Goal: Transaction & Acquisition: Book appointment/travel/reservation

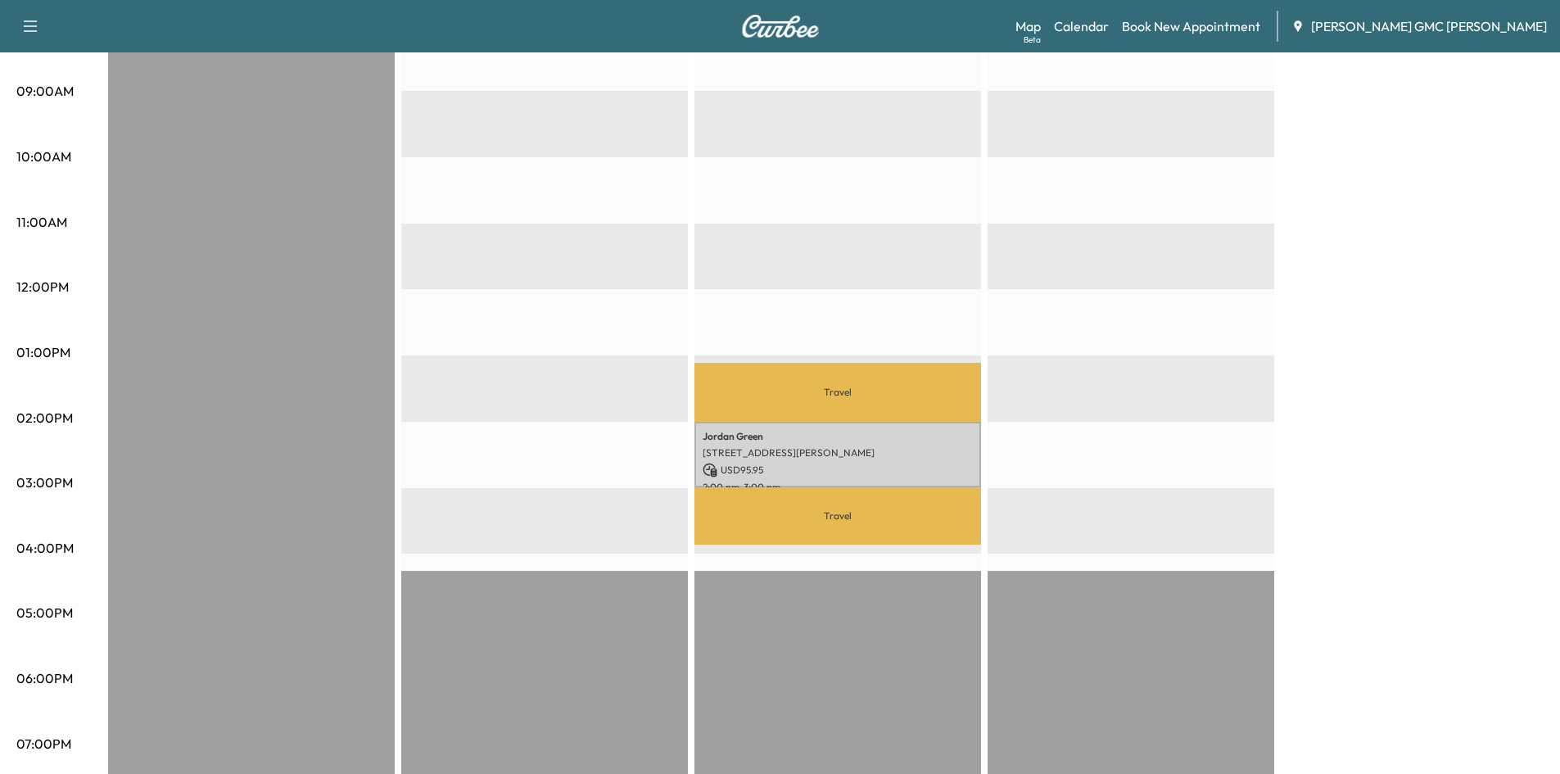
click at [514, 124] on div at bounding box center [544, 422] width 287 height 1058
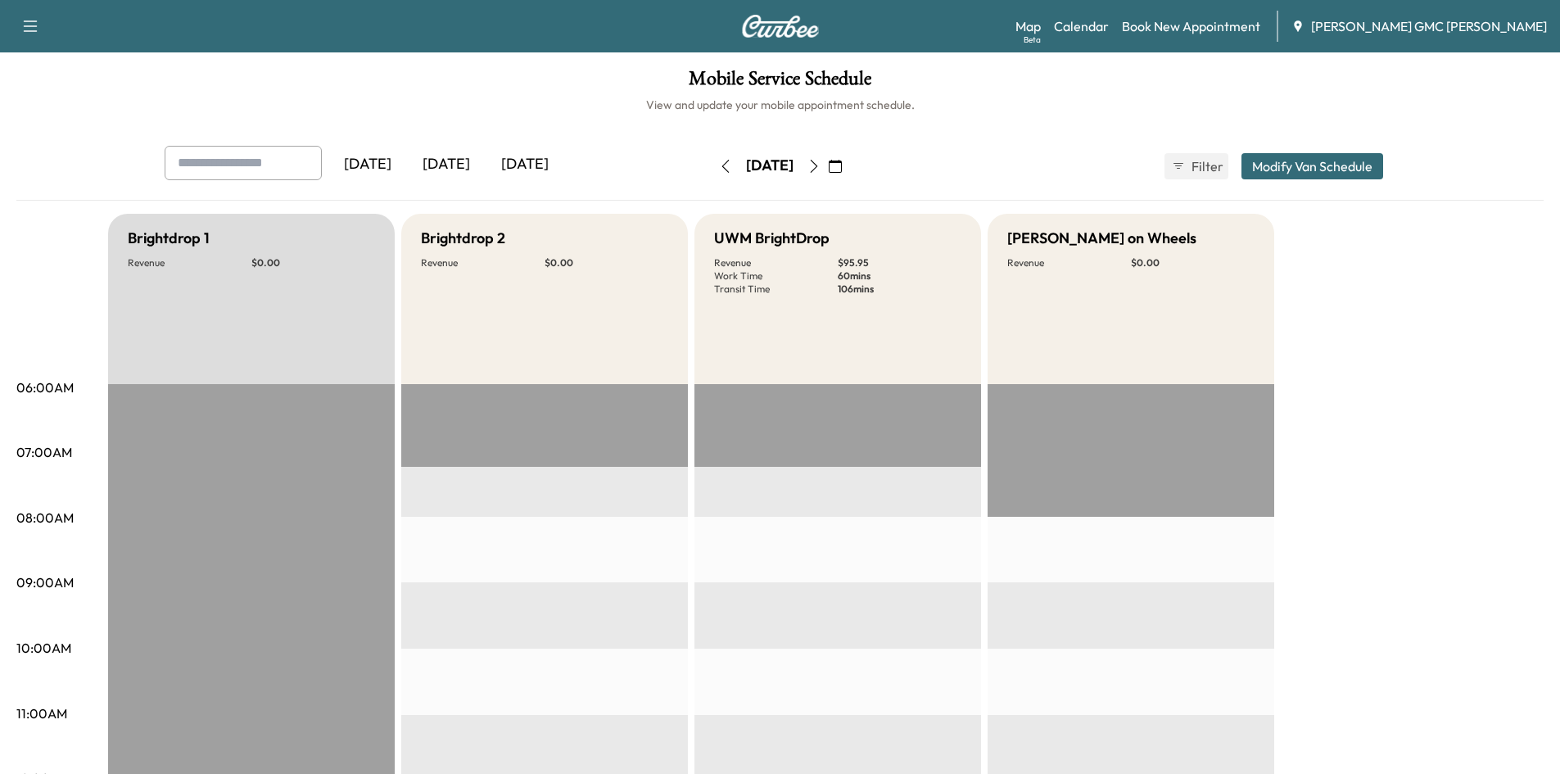
click at [821, 165] on icon "button" at bounding box center [814, 166] width 13 height 13
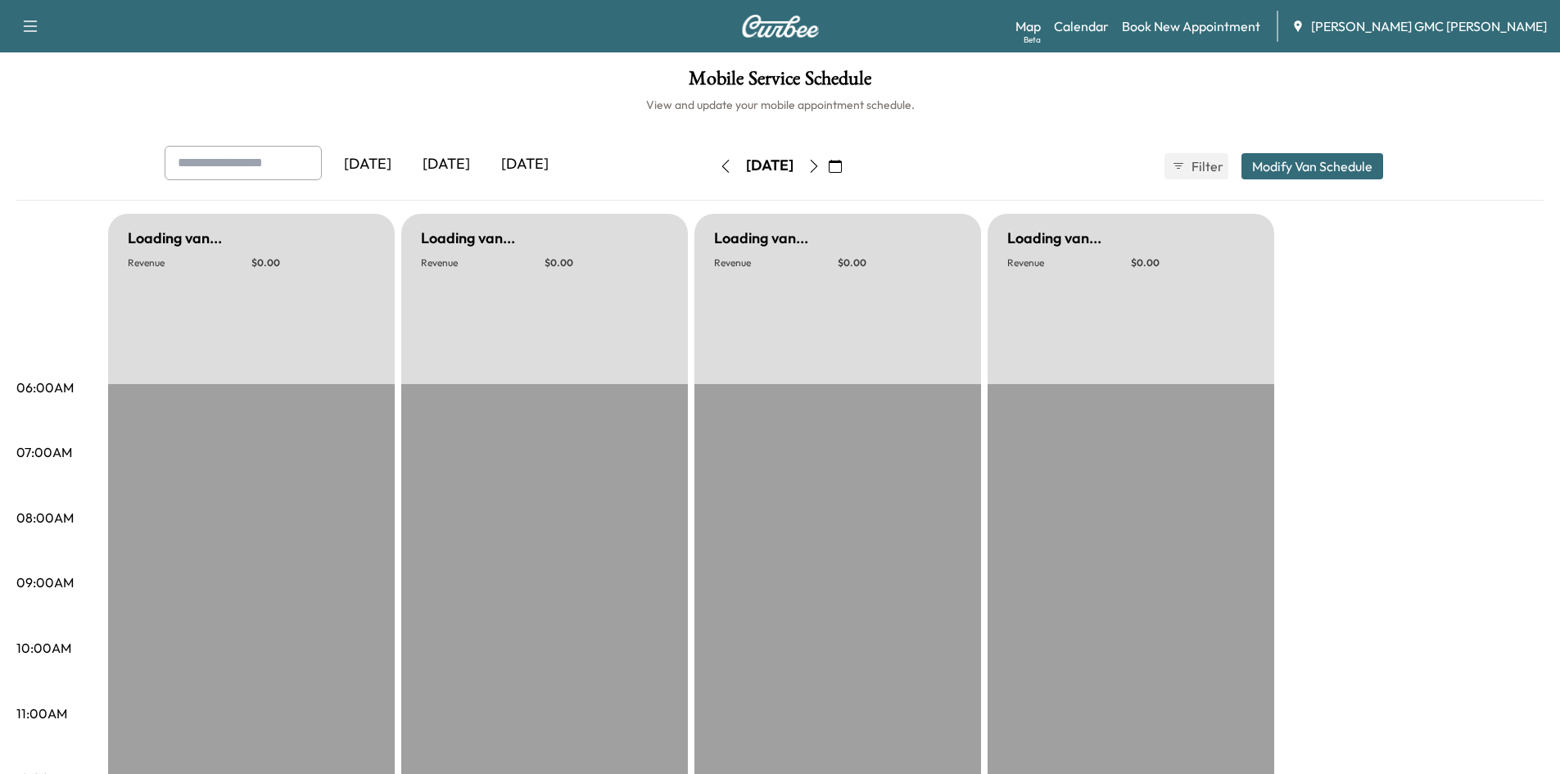
click at [821, 169] on icon "button" at bounding box center [814, 166] width 13 height 13
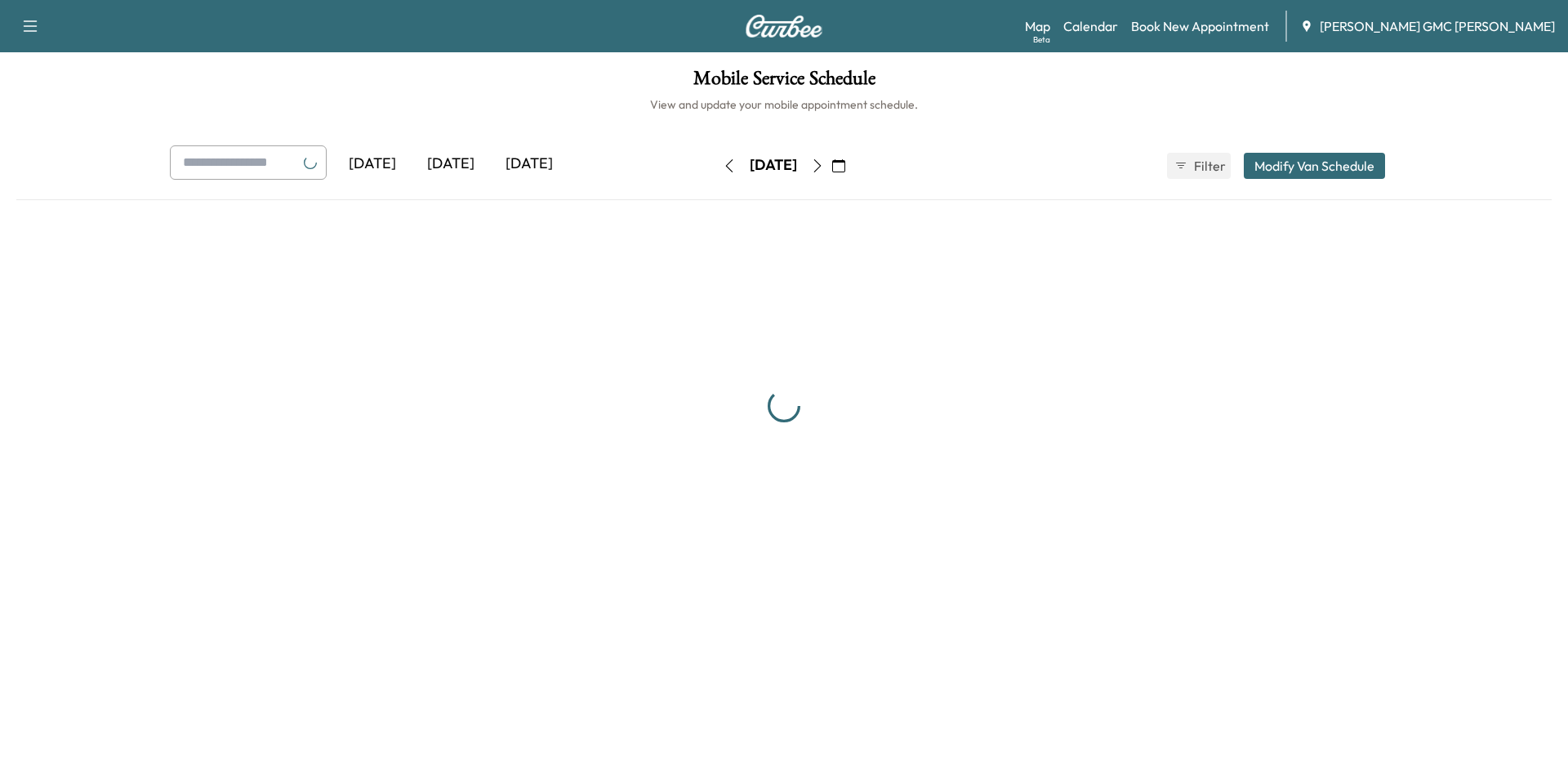
click at [845, 165] on icon "button" at bounding box center [838, 166] width 13 height 13
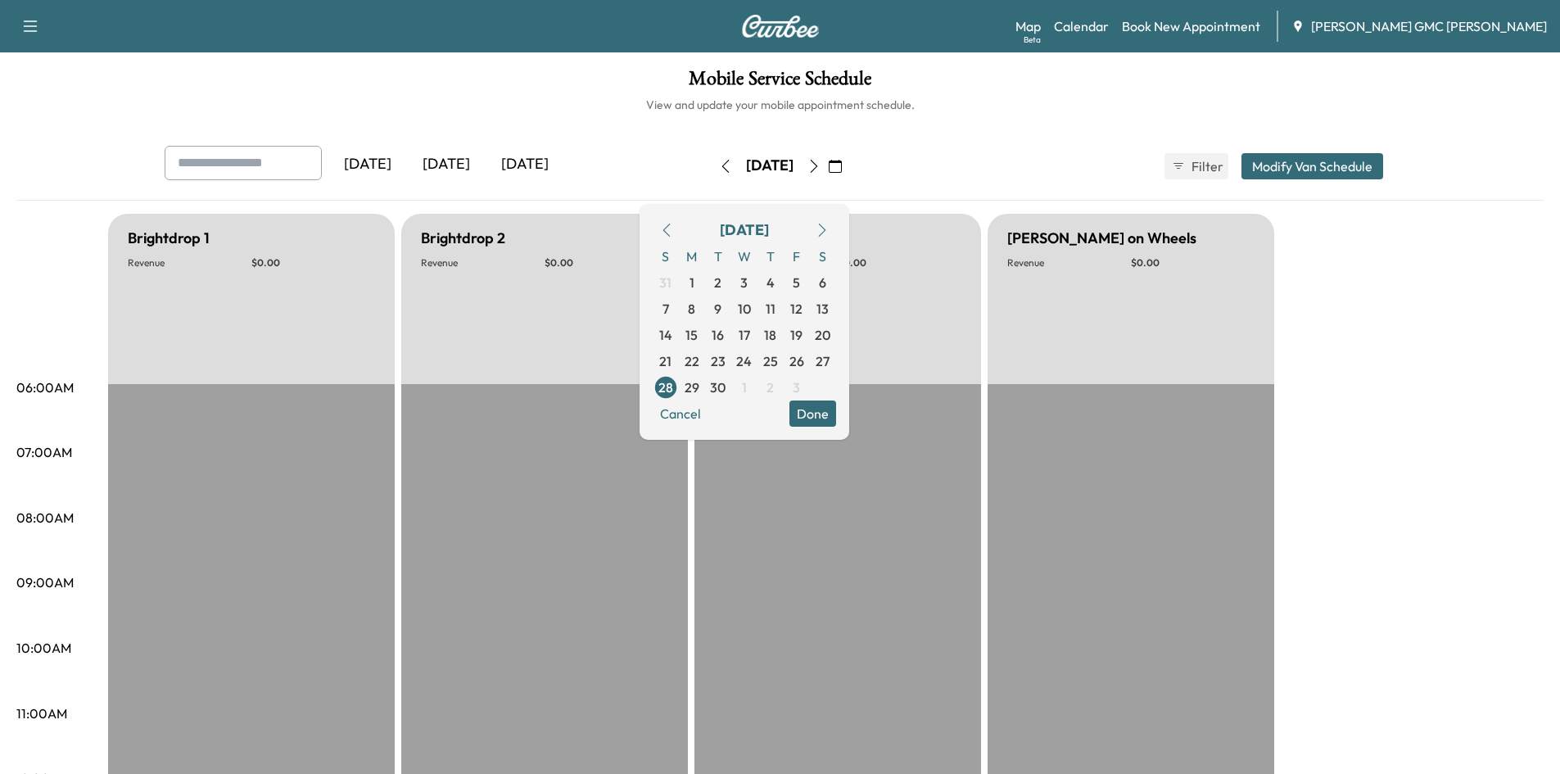
click at [829, 234] on icon "button" at bounding box center [822, 230] width 13 height 13
click at [758, 308] on span "8" at bounding box center [744, 309] width 26 height 26
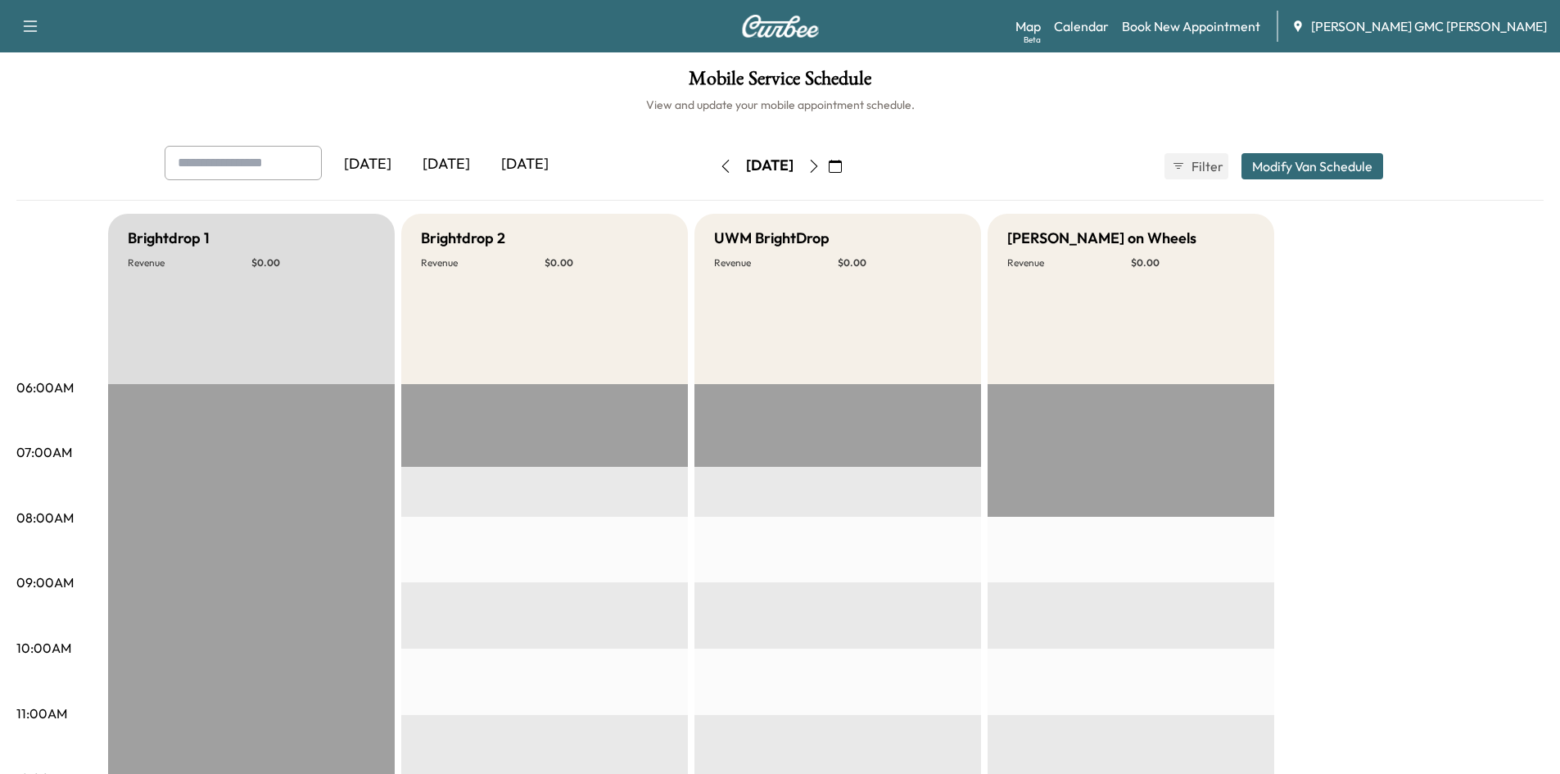
click at [821, 163] on icon "button" at bounding box center [814, 166] width 13 height 13
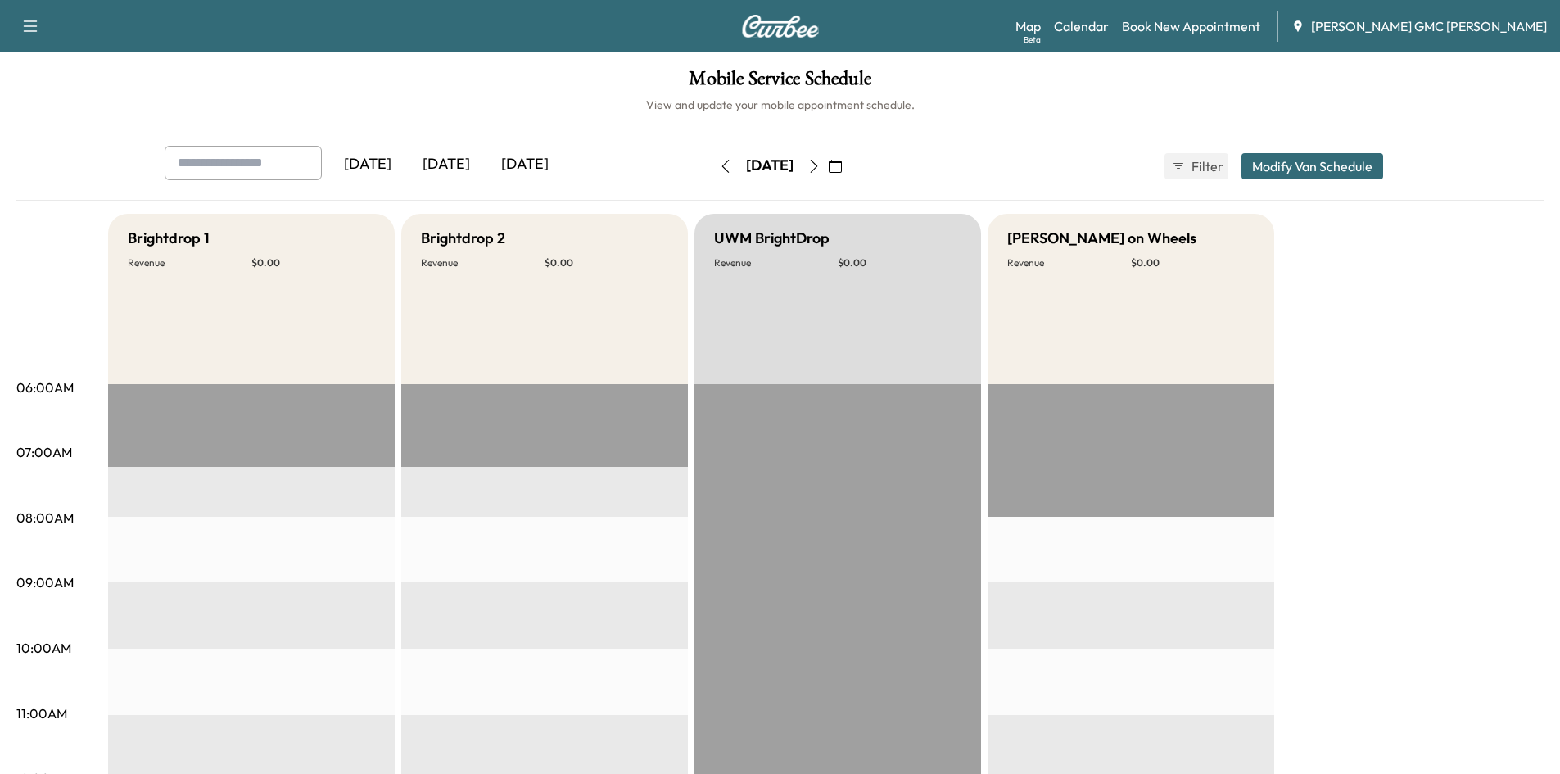
click at [719, 163] on icon "button" at bounding box center [725, 166] width 13 height 13
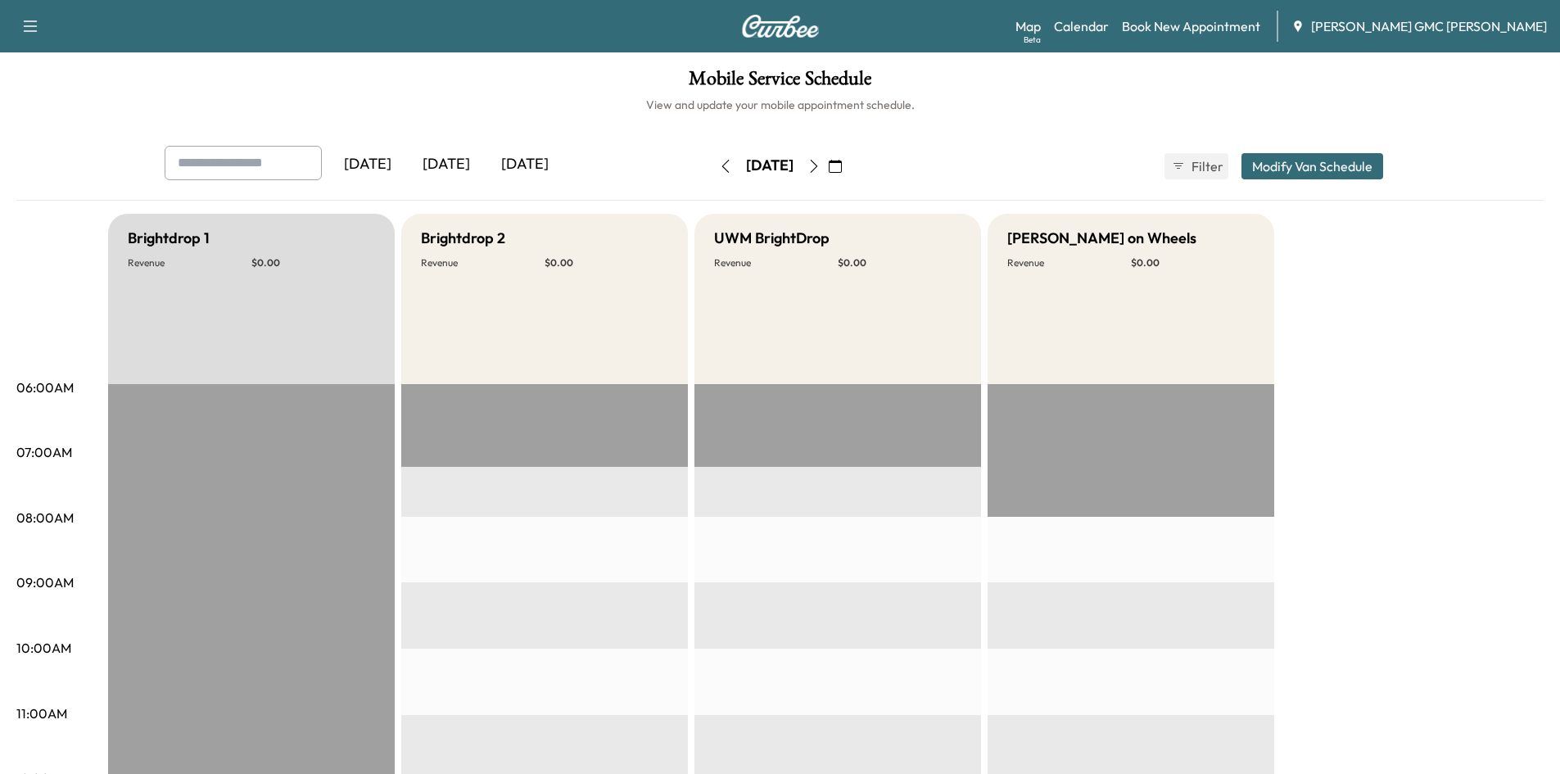
click at [719, 168] on icon "button" at bounding box center [725, 166] width 13 height 13
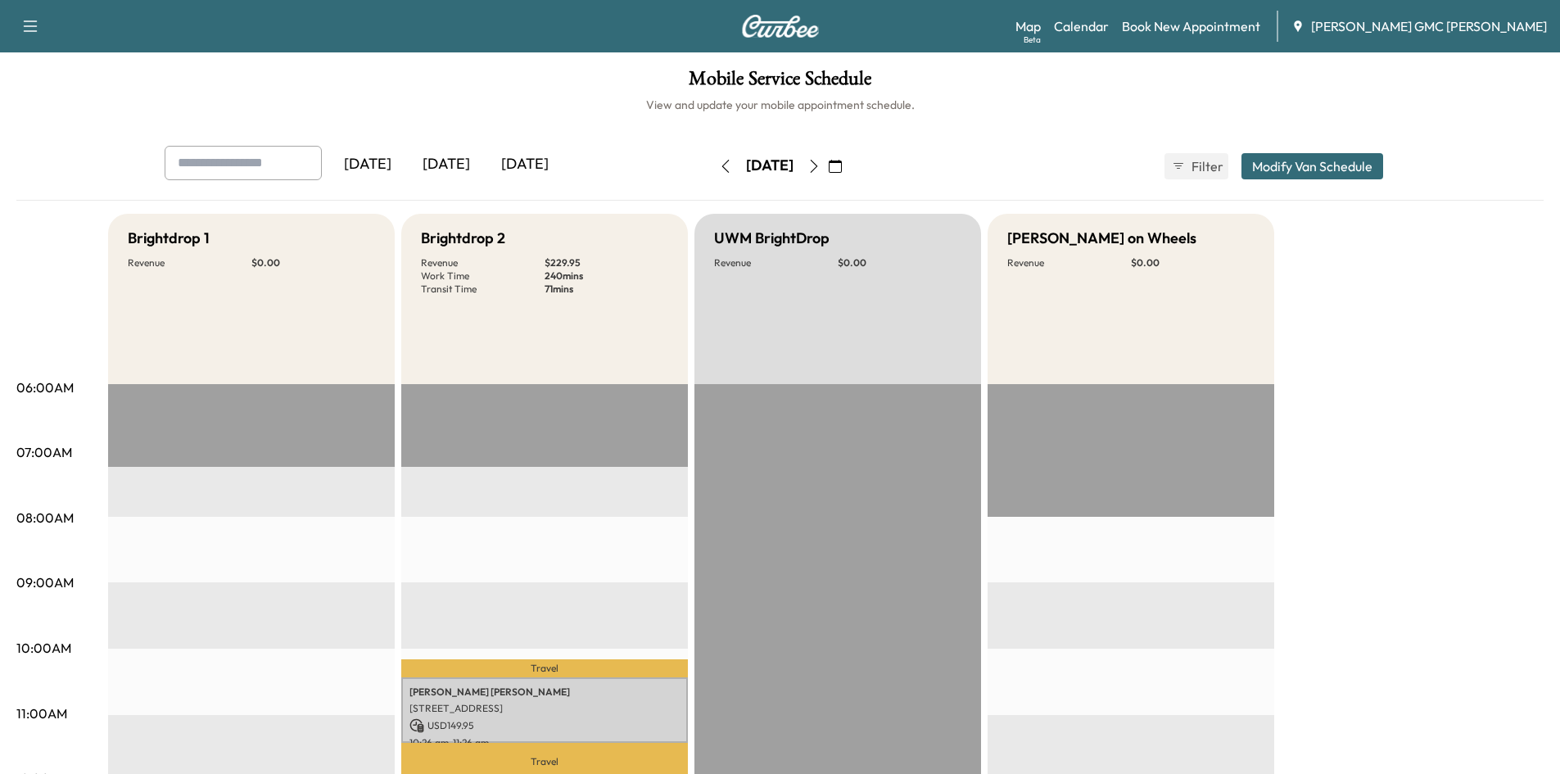
click at [821, 161] on icon "button" at bounding box center [814, 166] width 13 height 13
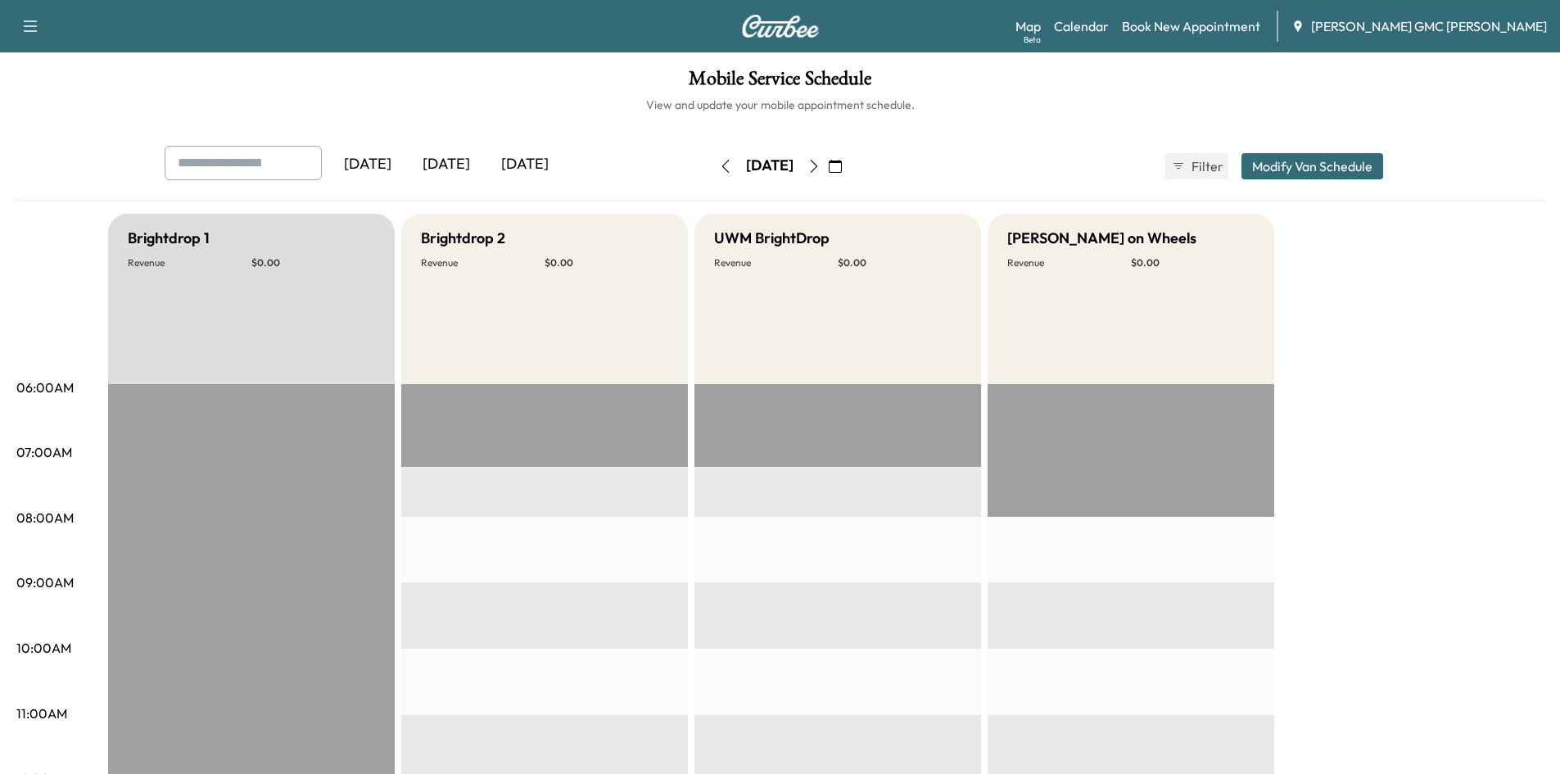
click at [821, 165] on icon "button" at bounding box center [814, 166] width 13 height 13
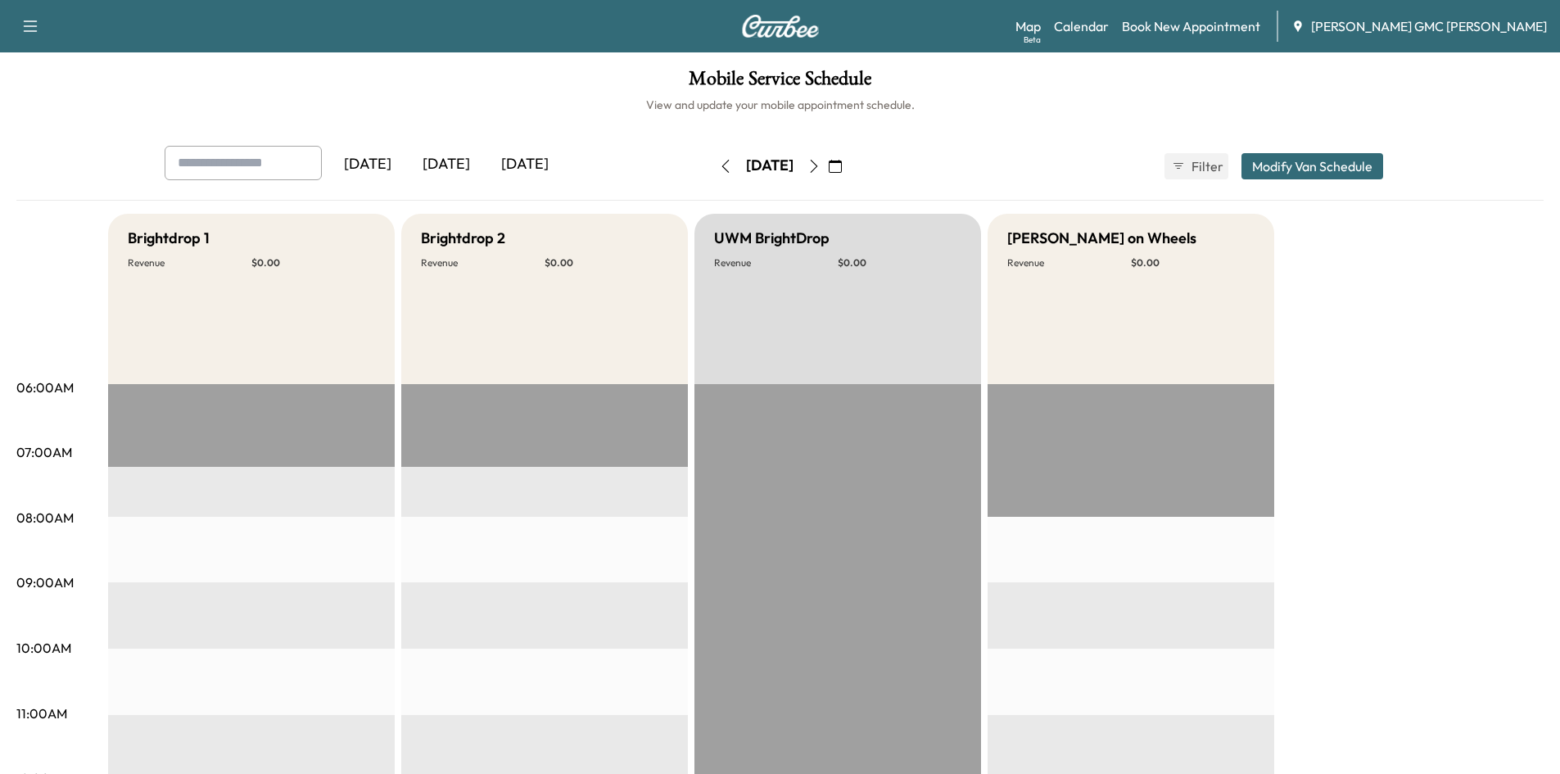
click at [796, 28] on img at bounding box center [780, 26] width 79 height 23
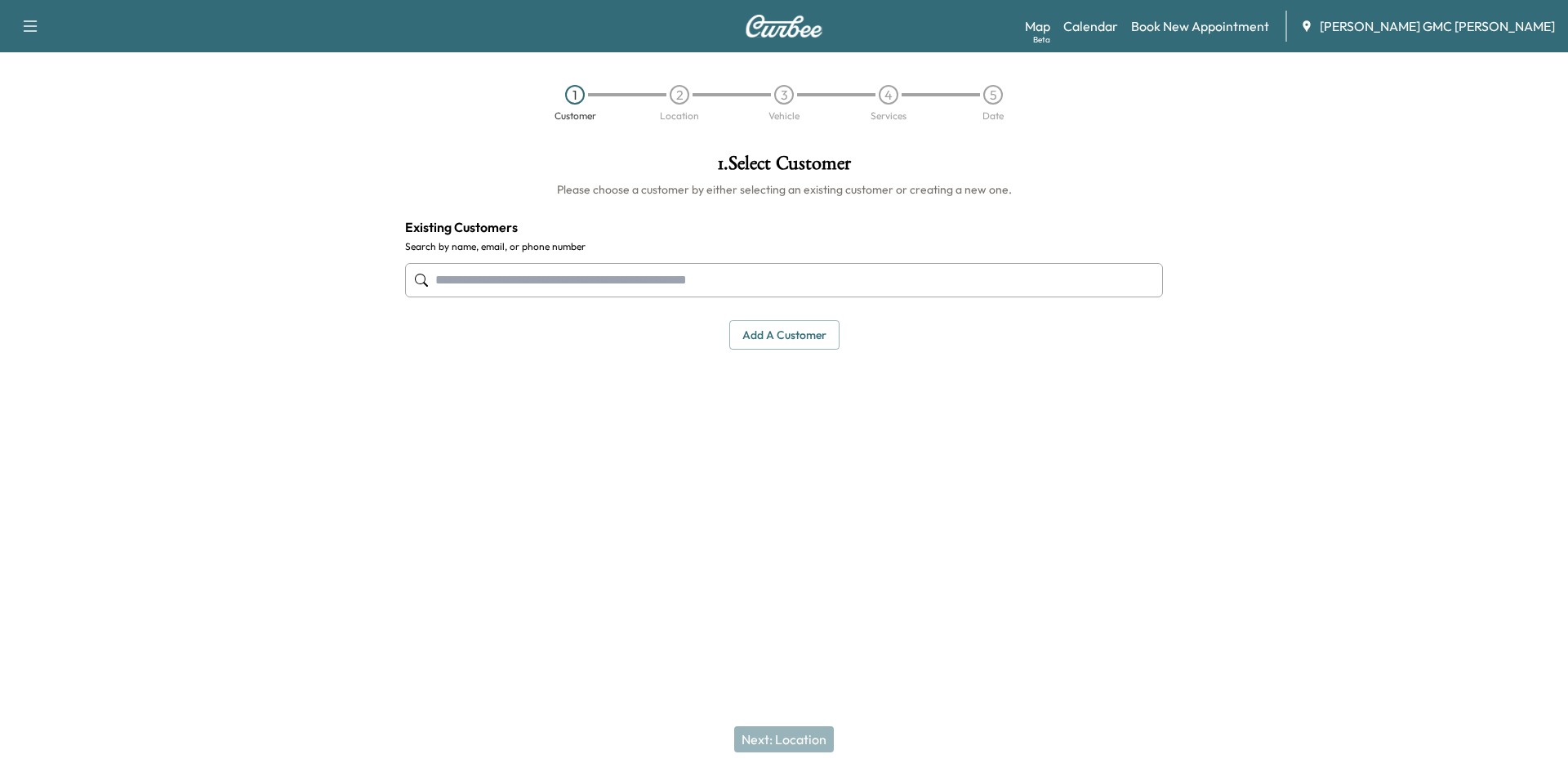
click at [597, 297] on div at bounding box center [784, 280] width 758 height 54
click at [603, 287] on input "text" at bounding box center [784, 280] width 758 height 34
type input "*"
paste input "**********"
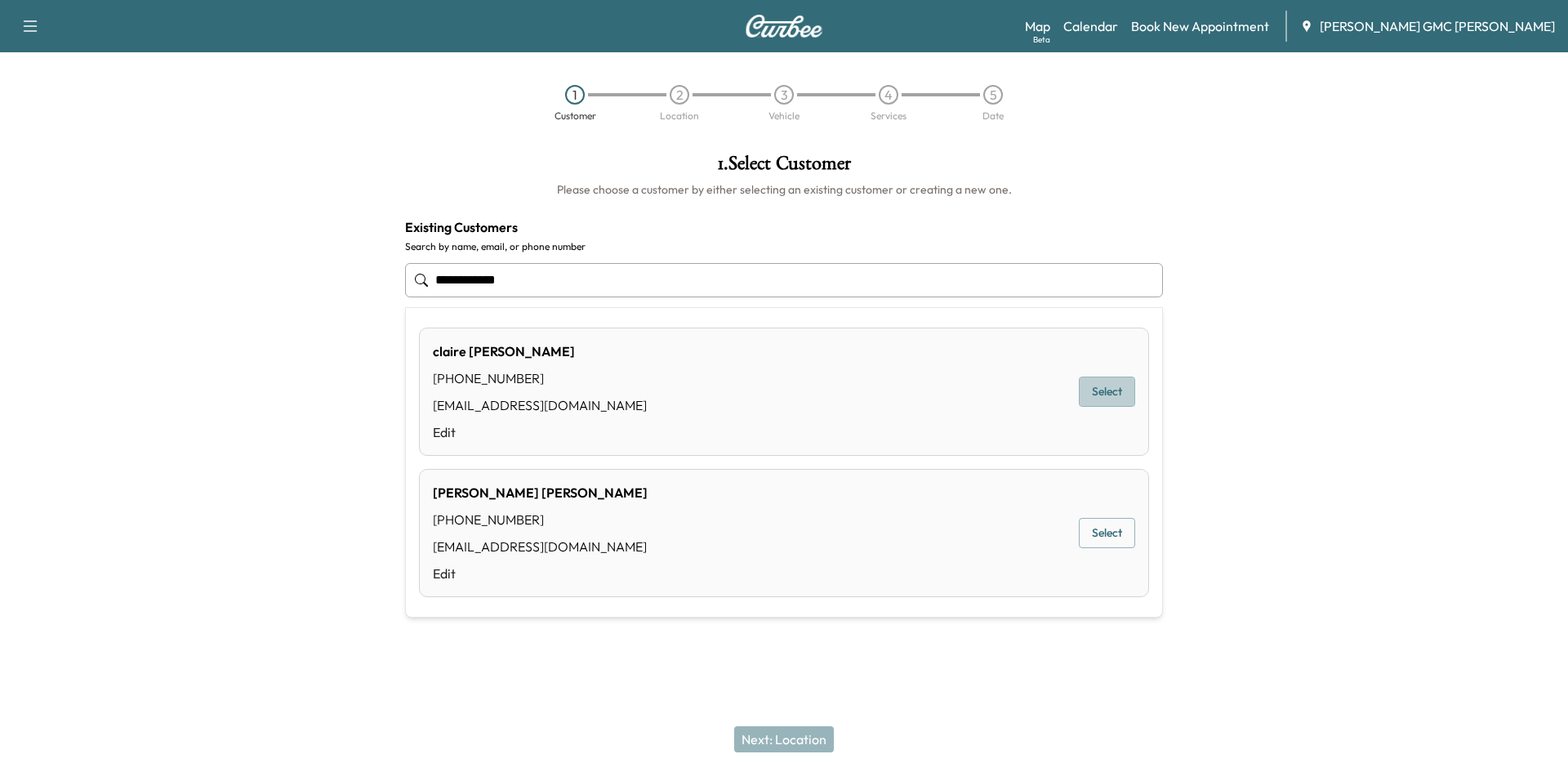
click at [1122, 382] on button "Select" at bounding box center [1106, 392] width 57 height 30
type input "**********"
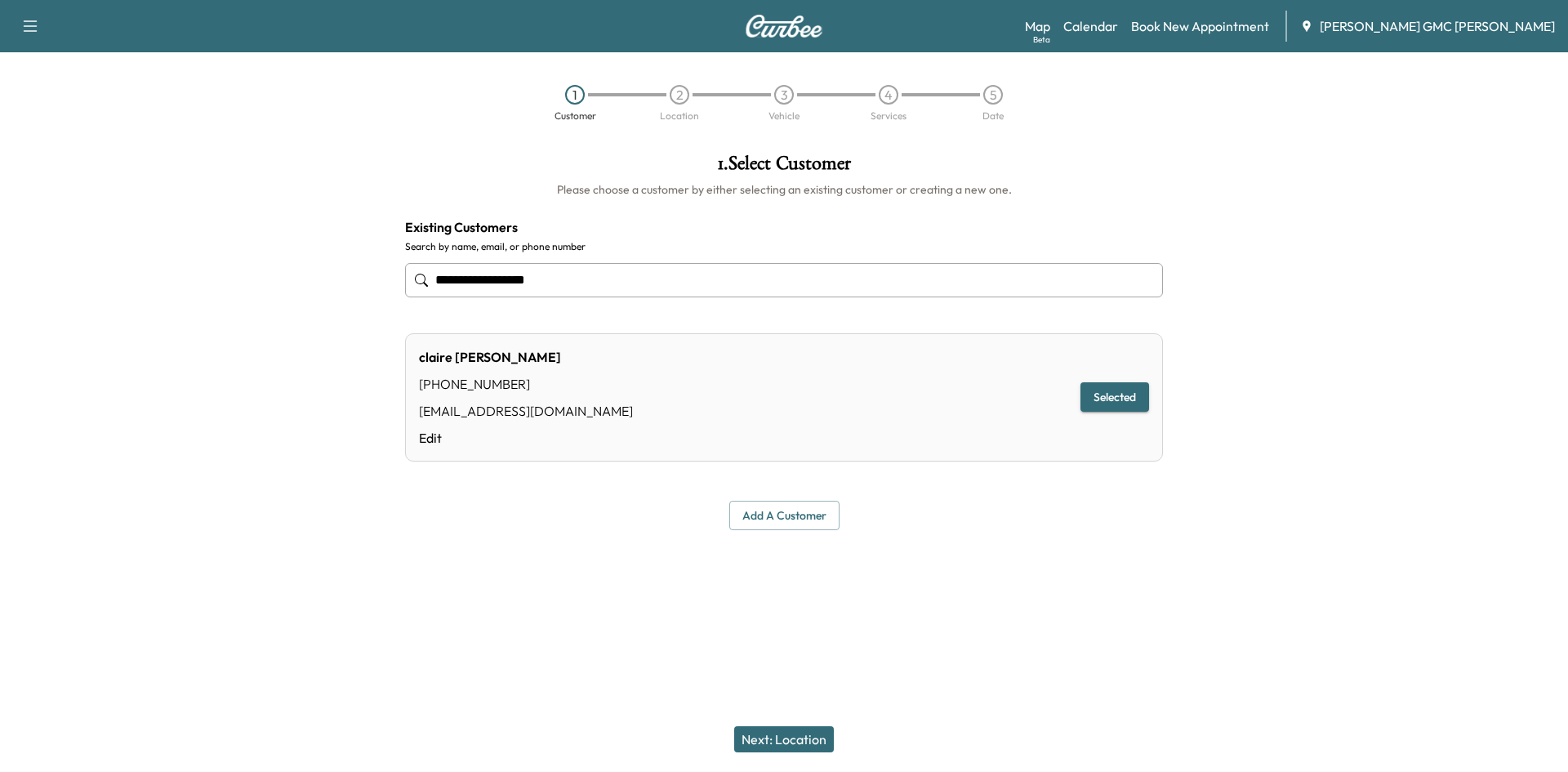
click at [784, 742] on button "Next: Location" at bounding box center [784, 739] width 100 height 26
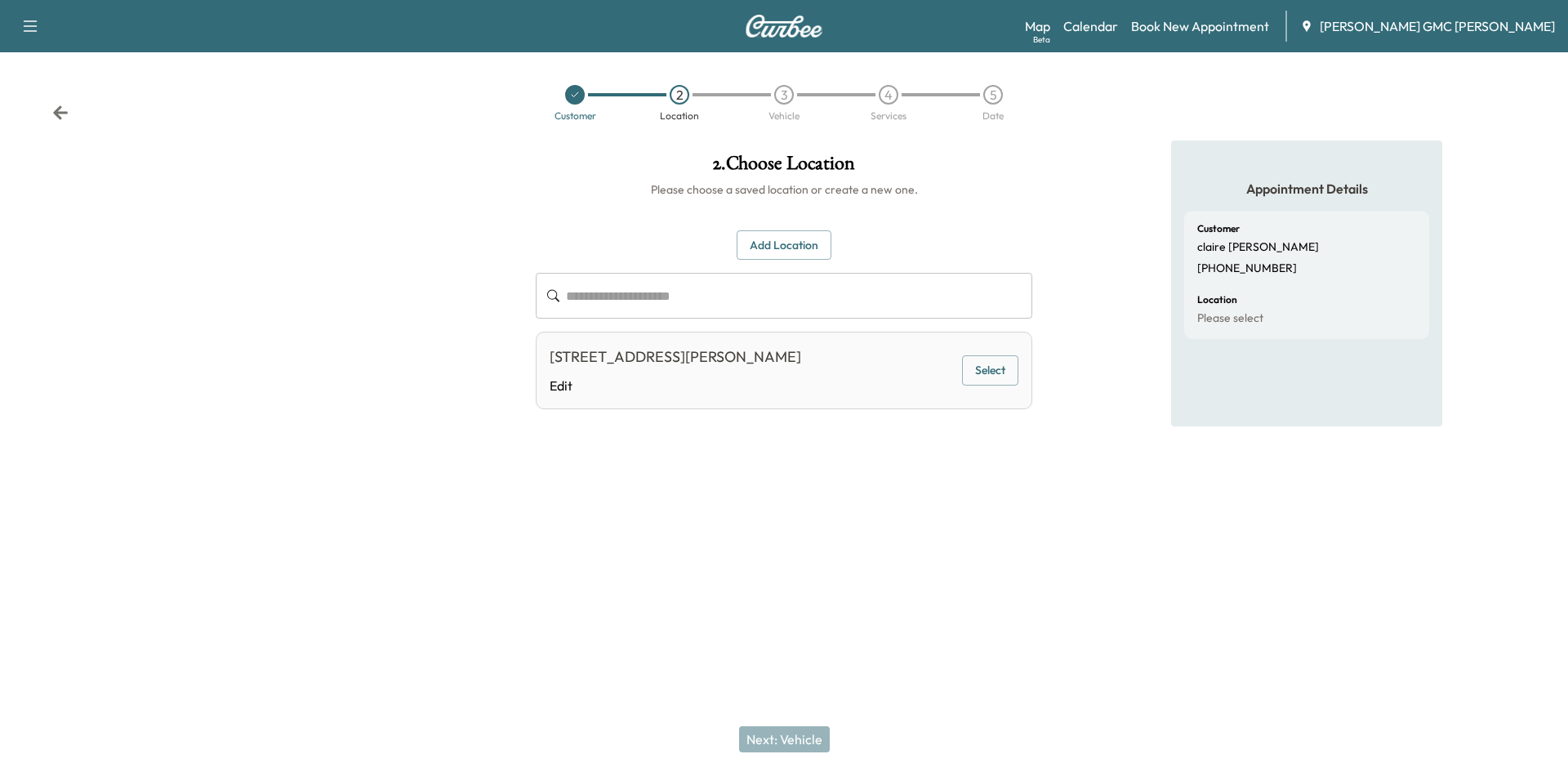
click at [685, 287] on input "text" at bounding box center [799, 296] width 467 height 46
click at [987, 382] on button "Select" at bounding box center [990, 370] width 57 height 30
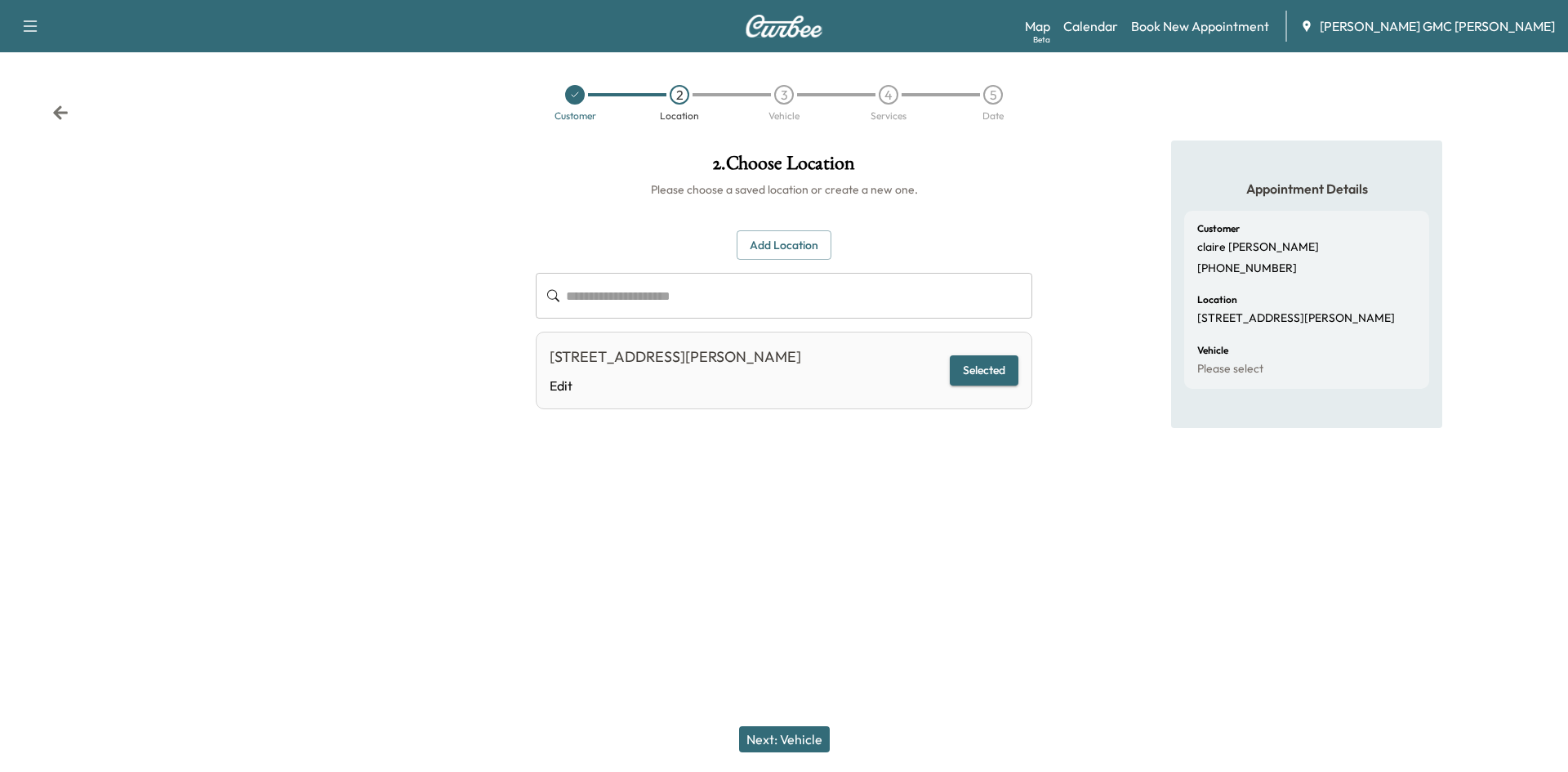
click at [761, 743] on button "Next: Vehicle" at bounding box center [784, 739] width 91 height 26
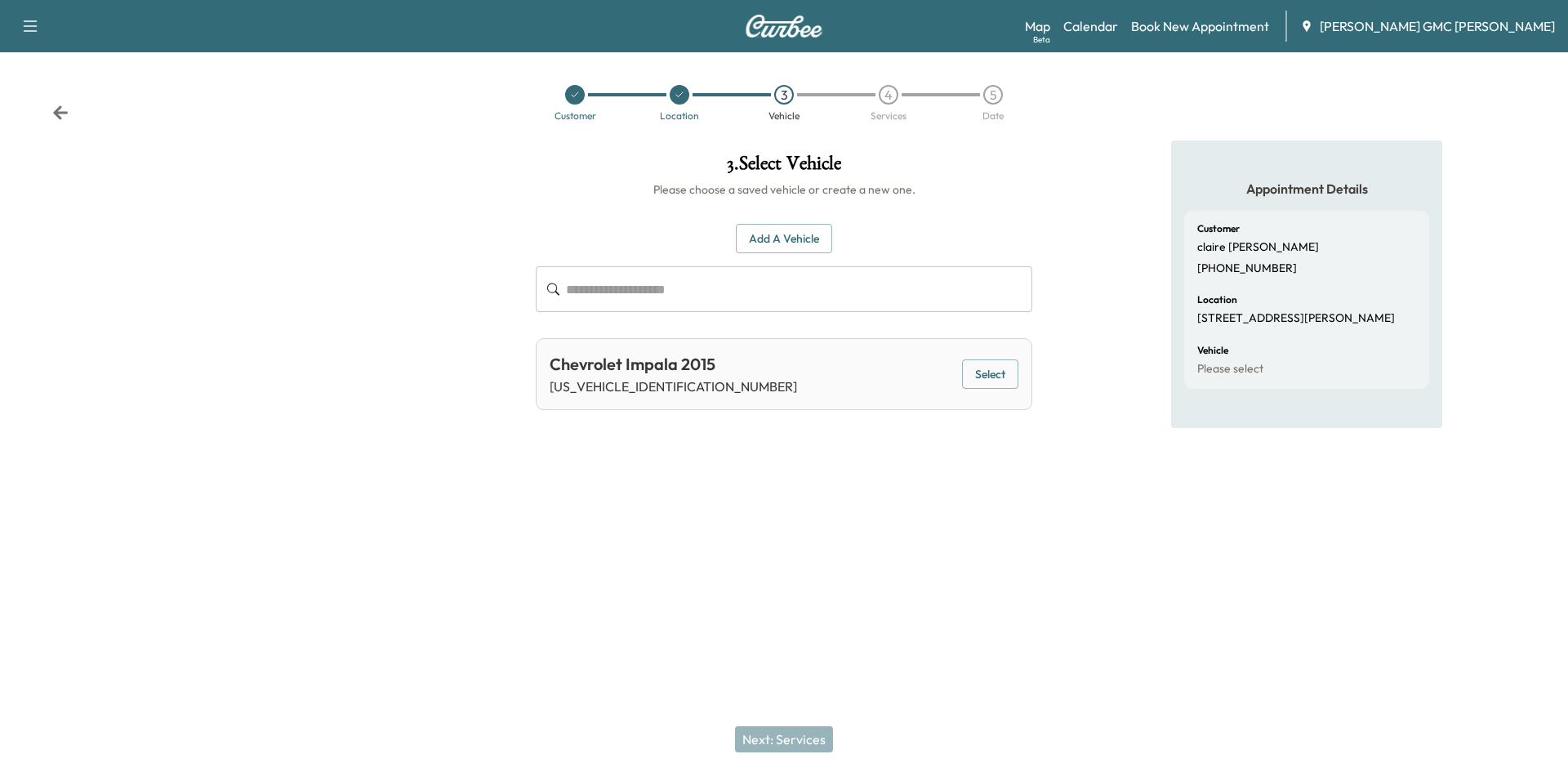
click at [1035, 361] on div "3 . Select Vehicle Please choose a saved vehicle or create a new one. Add a Veh…" at bounding box center [784, 281] width 522 height 282
click at [991, 366] on button "Select" at bounding box center [990, 374] width 57 height 30
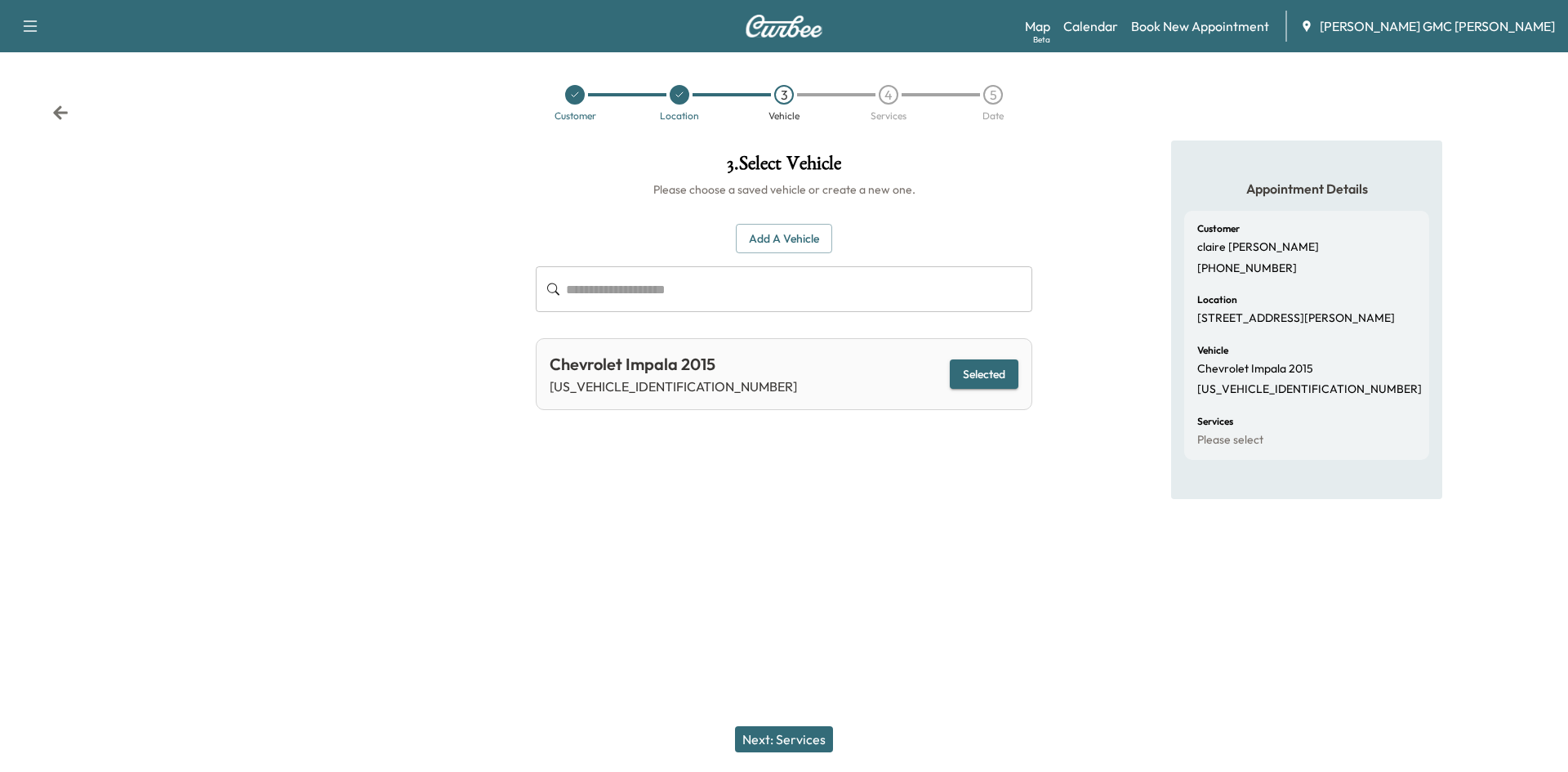
click at [815, 730] on button "Next: Services" at bounding box center [784, 739] width 98 height 26
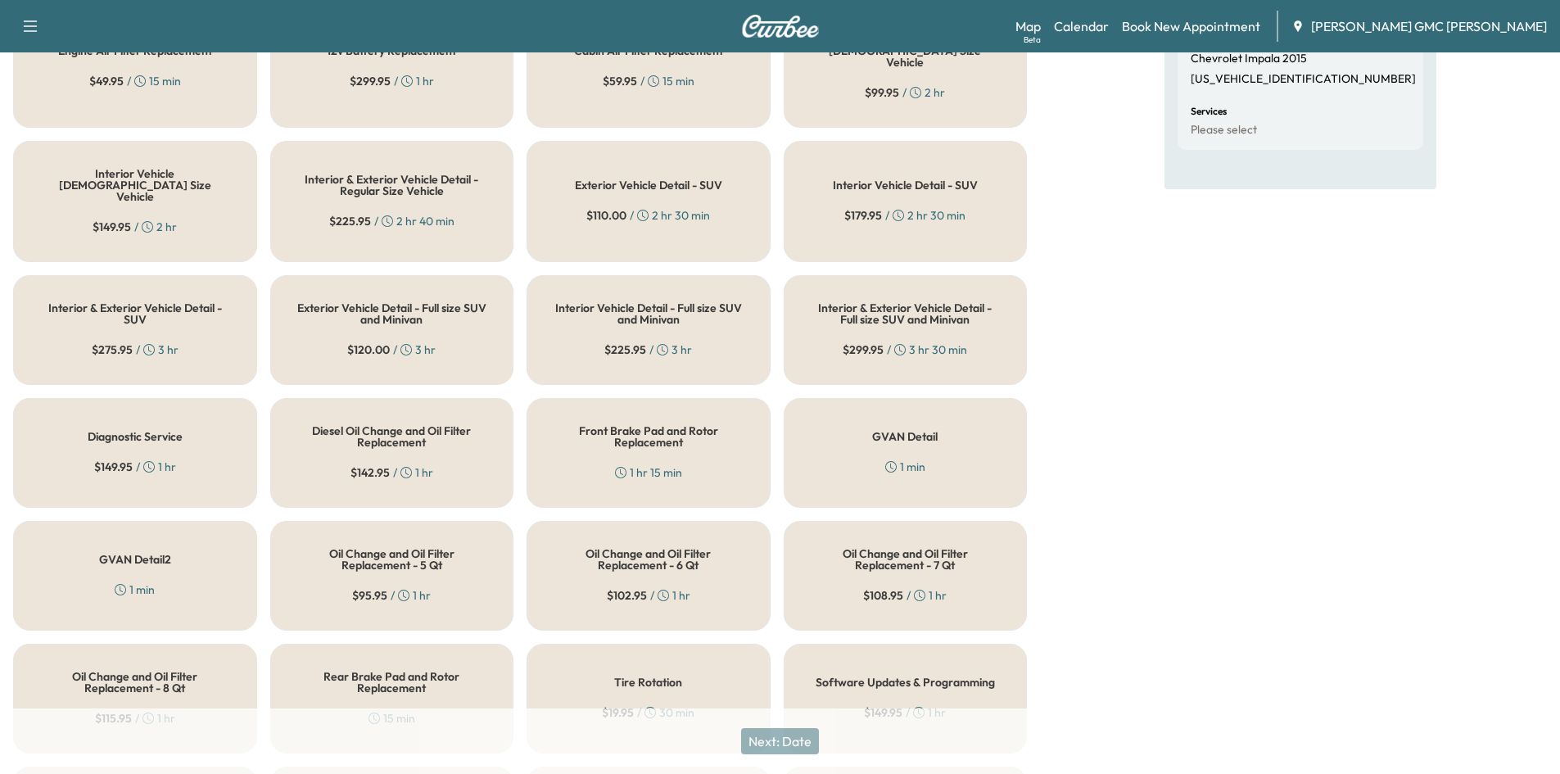
scroll to position [340, 0]
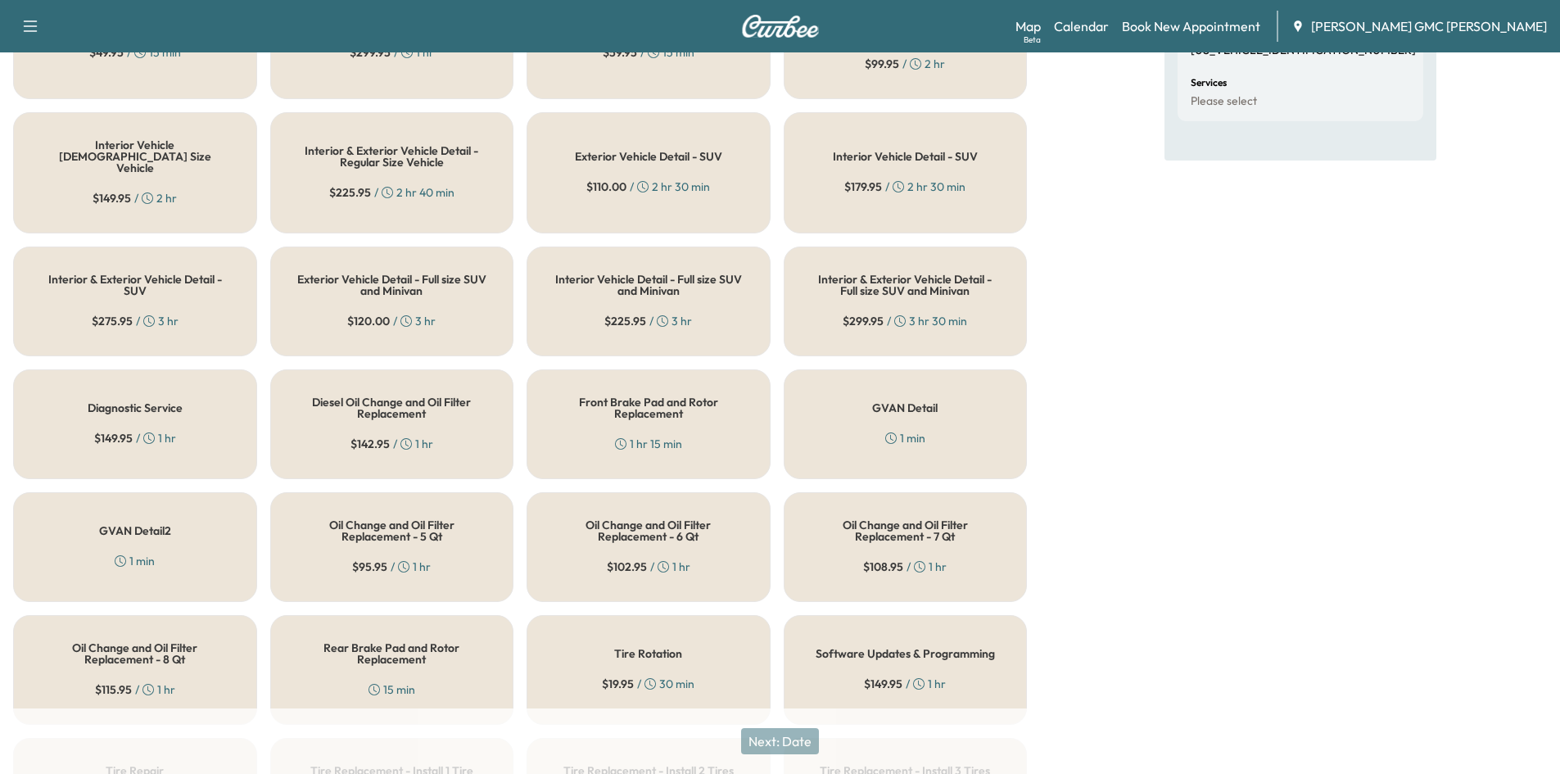
click at [115, 402] on h5 "Diagnostic Service" at bounding box center [135, 407] width 95 height 11
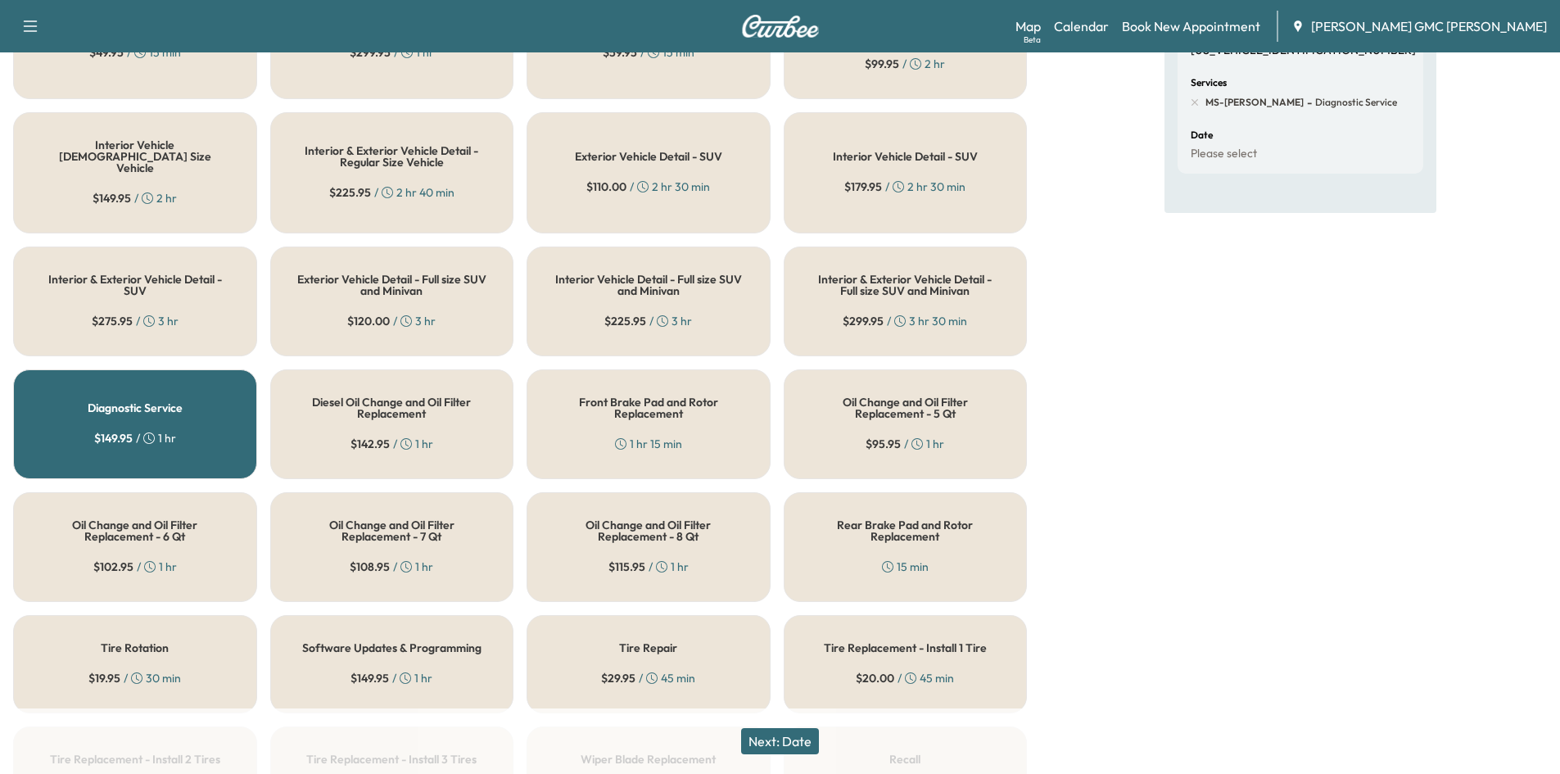
click at [787, 736] on button "Next: Date" at bounding box center [780, 741] width 78 height 26
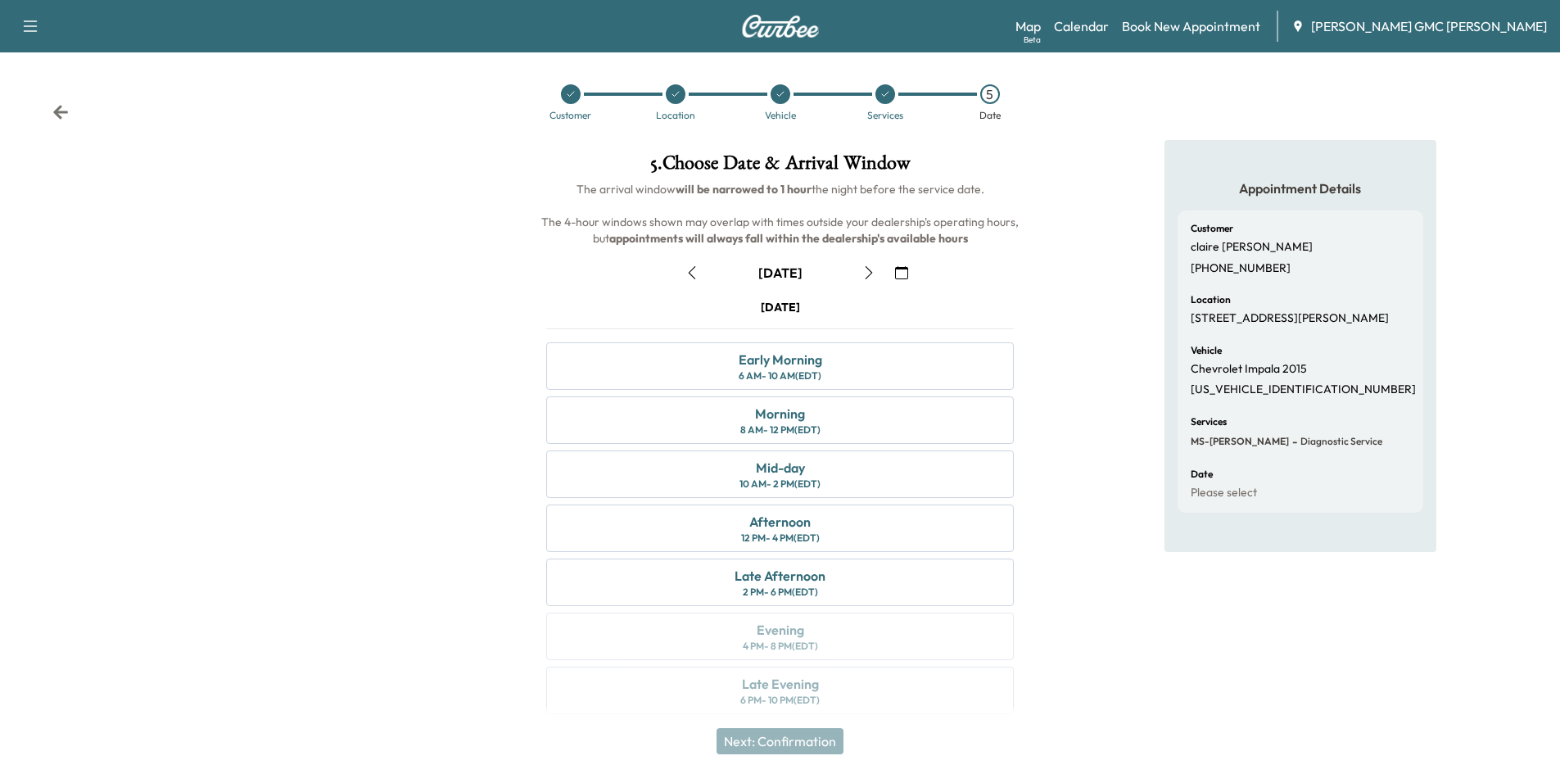
scroll to position [0, 0]
click at [867, 273] on icon "button" at bounding box center [869, 273] width 13 height 13
click at [800, 370] on div "[DATE] Early Morning 6 AM - 10 AM (EDT) Morning 8 AM - 12 PM (EDT) Mid-day 10 A…" at bounding box center [780, 511] width 494 height 422
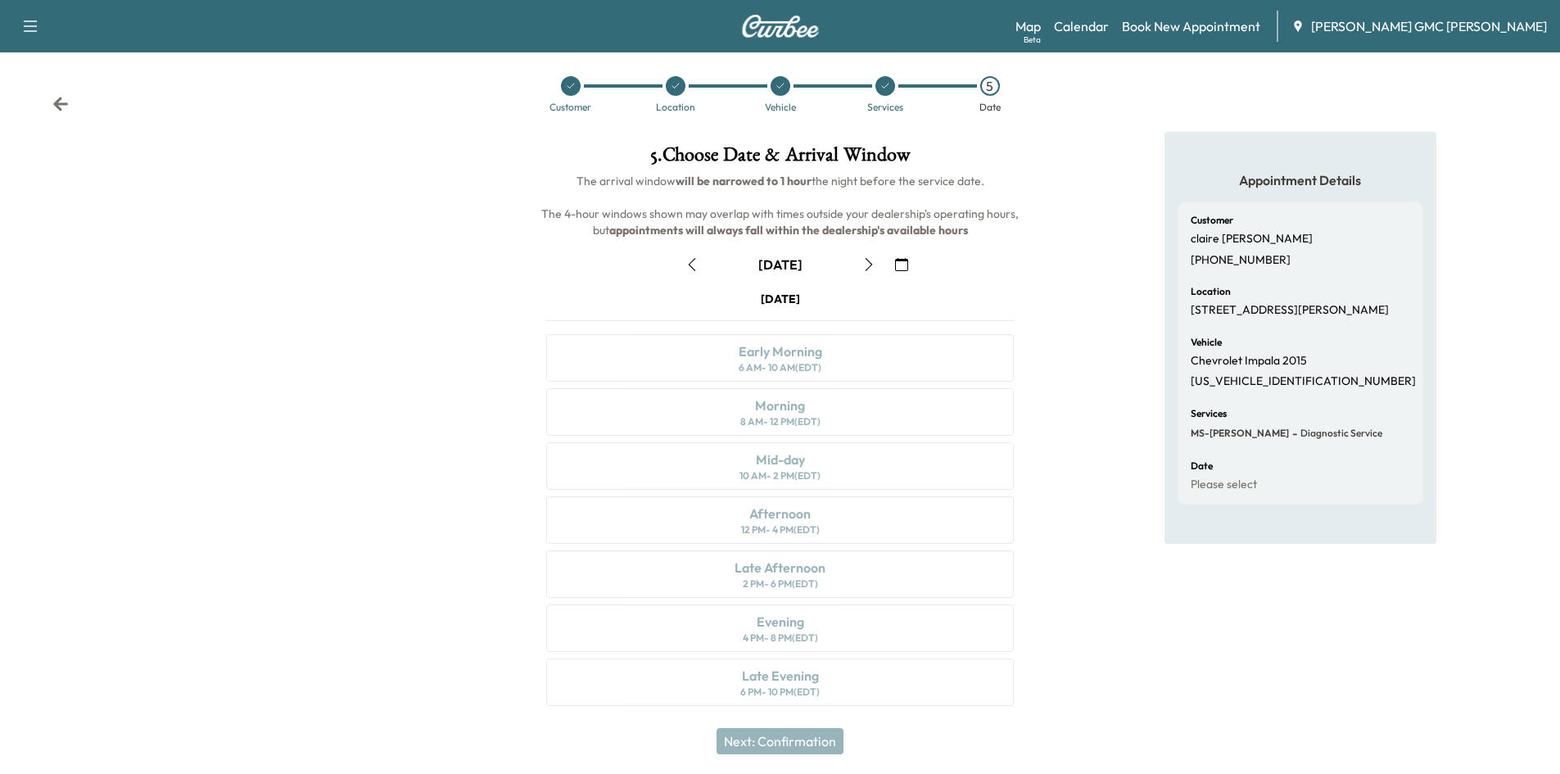
scroll to position [13, 0]
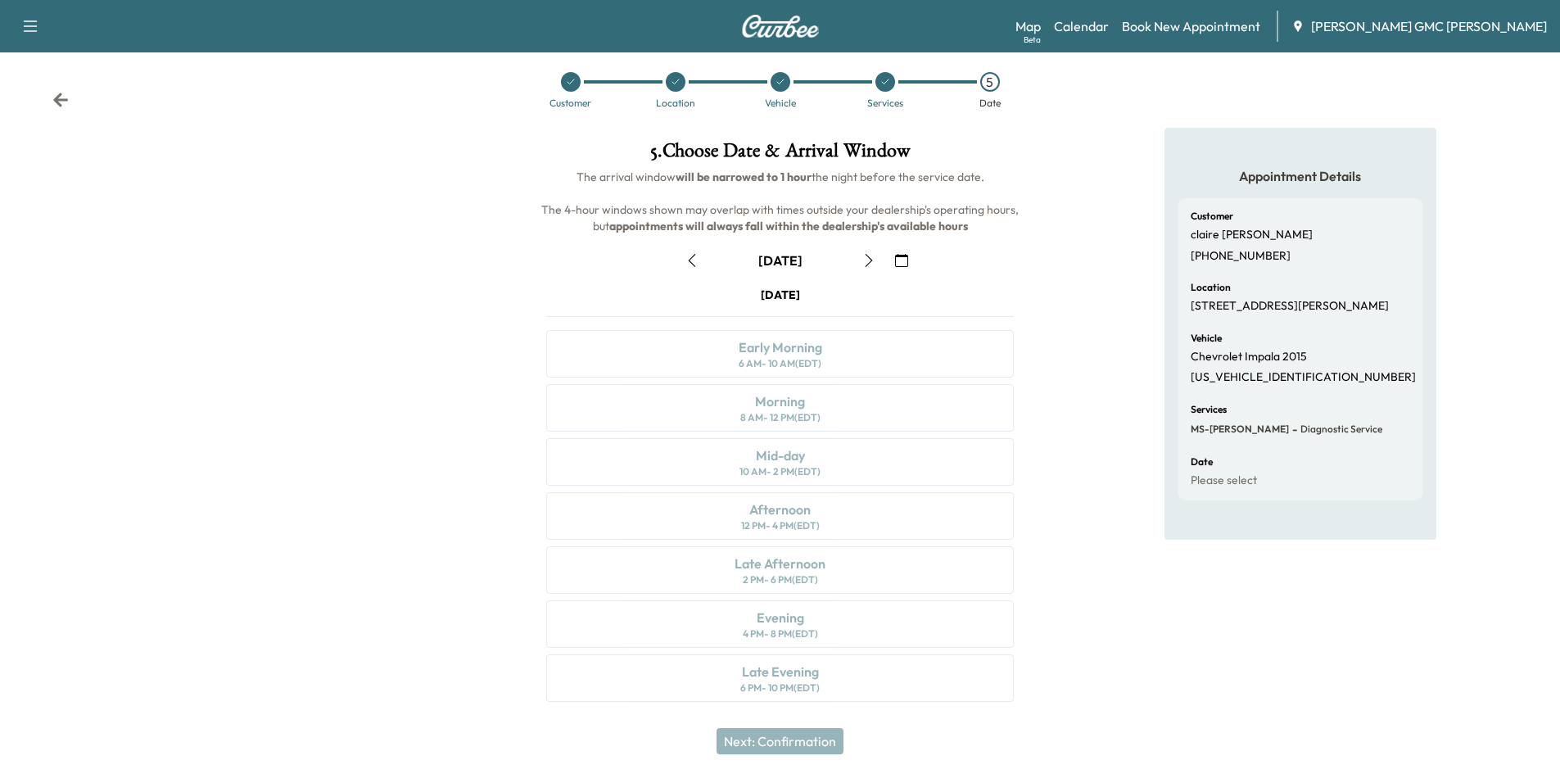
drag, startPoint x: 749, startPoint y: 356, endPoint x: 730, endPoint y: 439, distance: 85.7
click at [747, 363] on div "[DATE] Early Morning 6 AM - 10 AM (EDT) Morning 8 AM - 12 PM (EDT) Mid-day 10 A…" at bounding box center [780, 498] width 494 height 422
click at [727, 431] on div "[DATE] Early Morning 6 AM - 10 AM (EDT) Morning 8 AM - 12 PM (EDT) Mid-day 10 A…" at bounding box center [780, 498] width 494 height 422
click at [795, 526] on div "[DATE] Early Morning 6 AM - 10 AM (EDT) Morning 8 AM - 12 PM (EDT) Mid-day 10 A…" at bounding box center [780, 498] width 494 height 422
click at [785, 396] on div "[DATE] Early Morning 6 AM - 10 AM (EDT) Morning 8 AM - 12 PM (EDT) Mid-day 10 A…" at bounding box center [780, 498] width 494 height 422
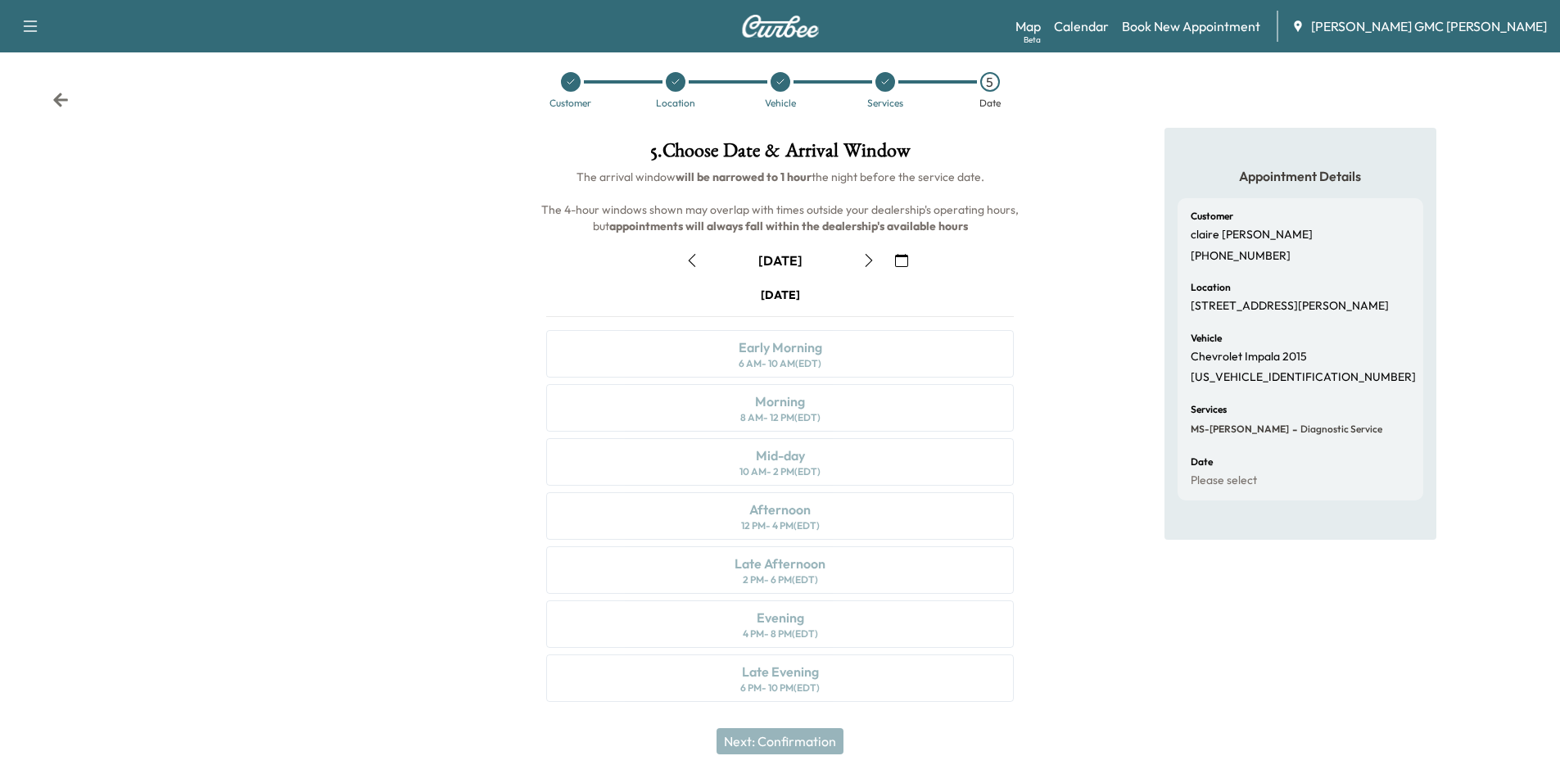
click at [795, 357] on div "[DATE] Early Morning 6 AM - 10 AM (EDT) Morning 8 AM - 12 PM (EDT) Mid-day 10 A…" at bounding box center [780, 498] width 494 height 422
click at [786, 507] on div "[DATE] Early Morning 6 AM - 10 AM (EDT) Morning 8 AM - 12 PM (EDT) Mid-day 10 A…" at bounding box center [780, 498] width 494 height 422
click at [867, 261] on icon "button" at bounding box center [869, 260] width 13 height 13
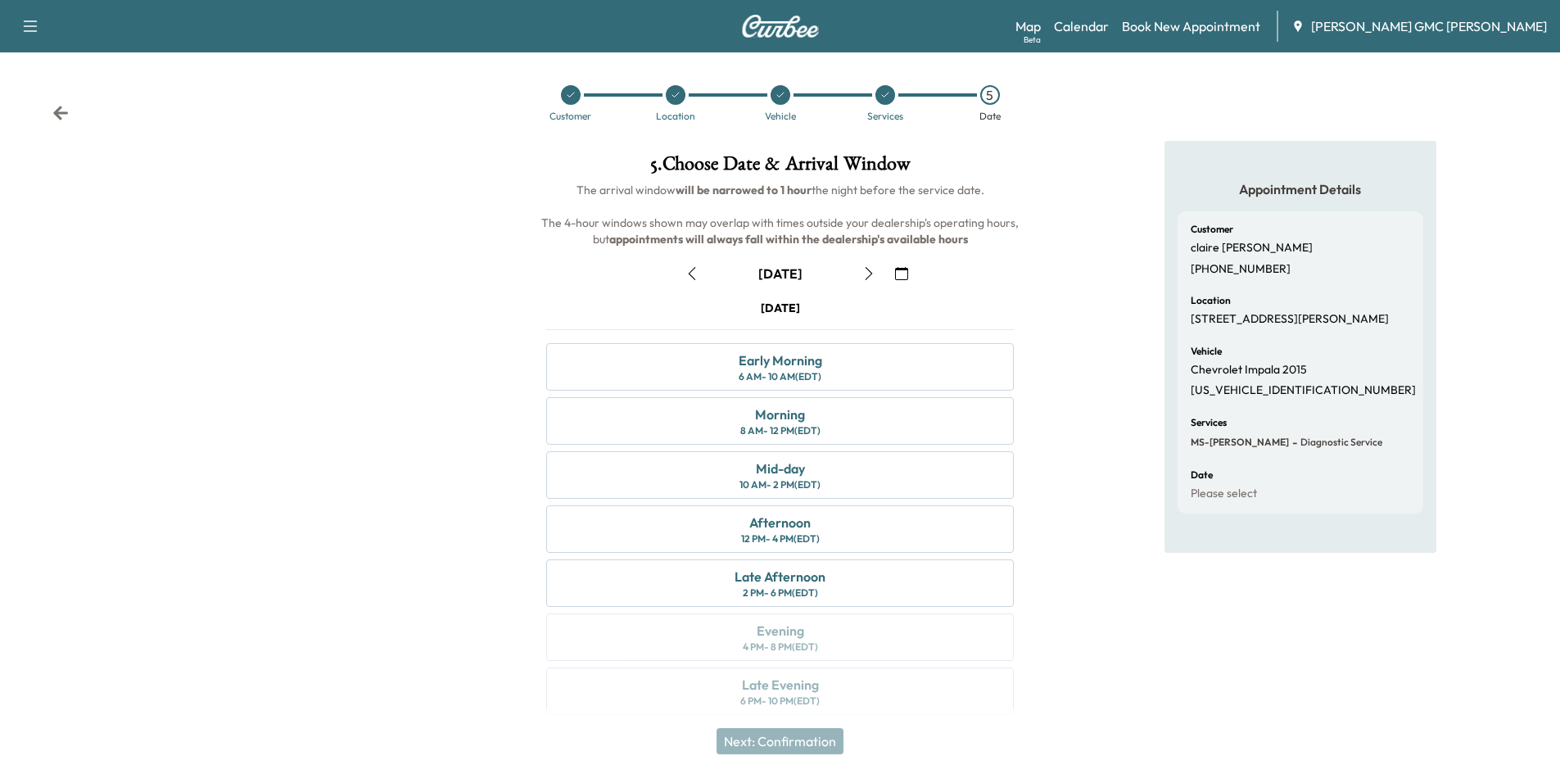
click at [696, 271] on icon "button" at bounding box center [692, 273] width 13 height 13
click at [862, 267] on button "button" at bounding box center [869, 273] width 28 height 26
click at [771, 364] on div "Early Morning" at bounding box center [781, 361] width 84 height 20
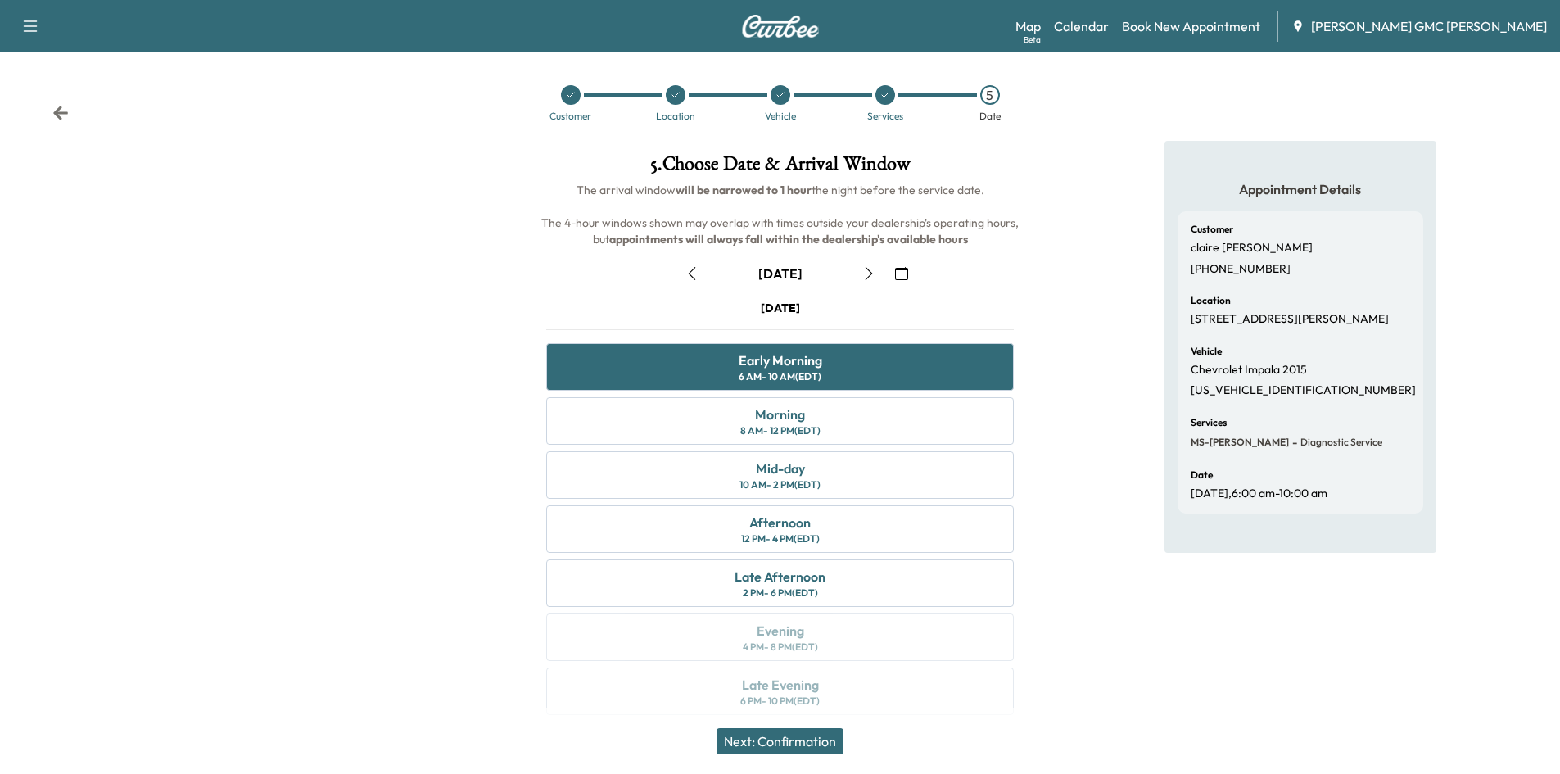
click at [774, 742] on button "Next: Confirmation" at bounding box center [780, 741] width 127 height 26
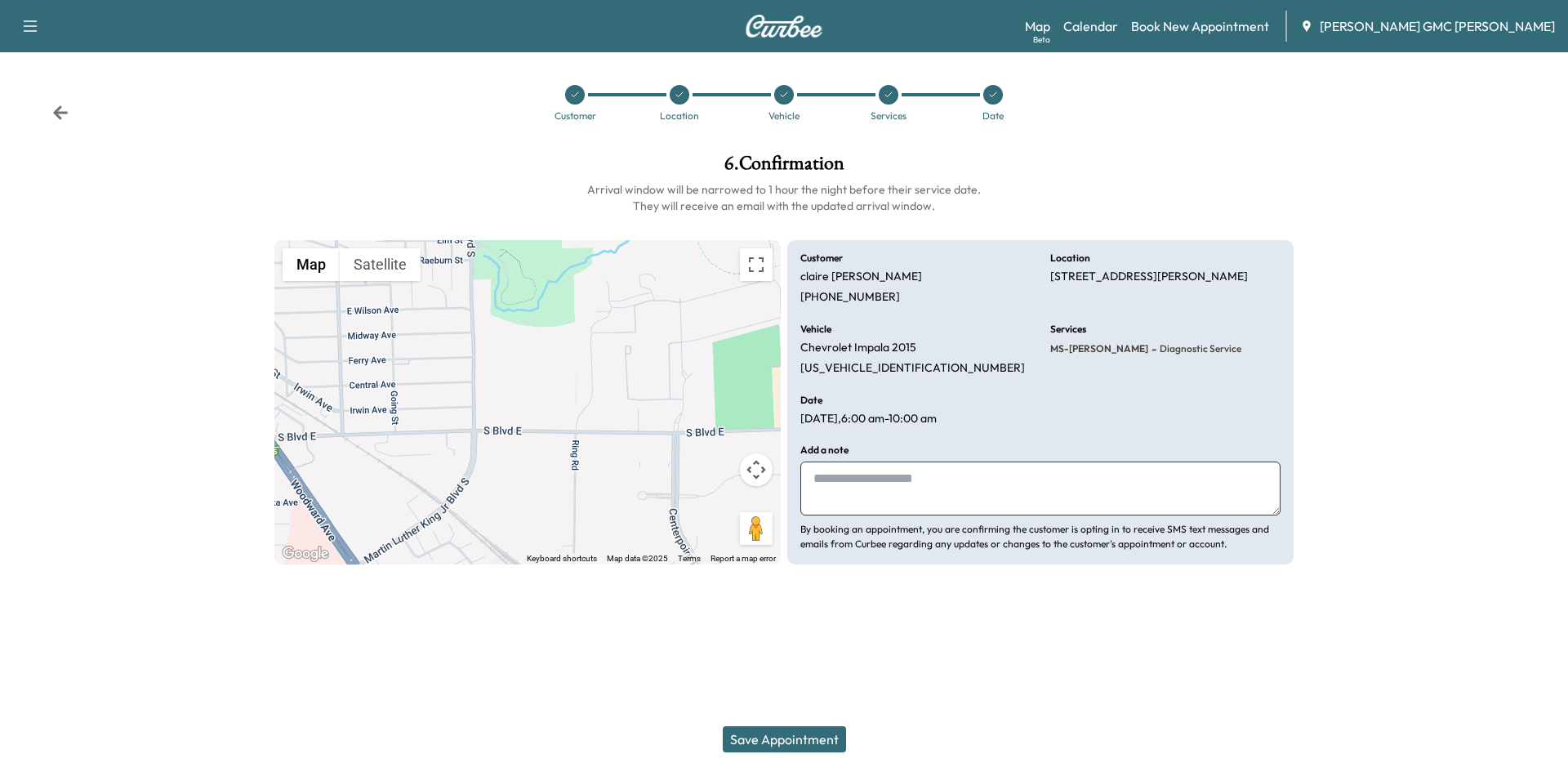
click at [911, 476] on textarea at bounding box center [1041, 489] width 480 height 54
type textarea "*"
type textarea "**********"
click at [801, 738] on button "Save Appointment" at bounding box center [784, 739] width 124 height 26
